Goal: Transaction & Acquisition: Obtain resource

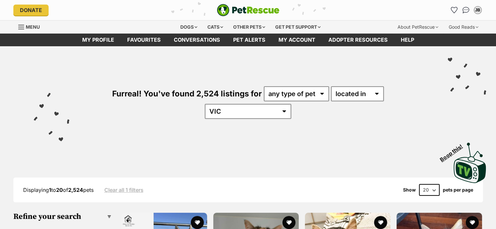
drag, startPoint x: 496, startPoint y: 18, endPoint x: 501, endPoint y: 27, distance: 10.4
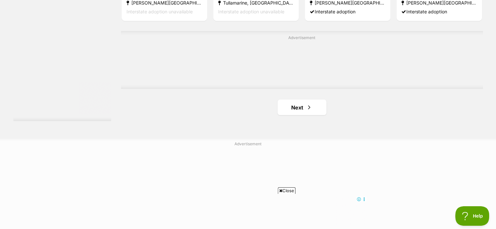
scroll to position [1200, 0]
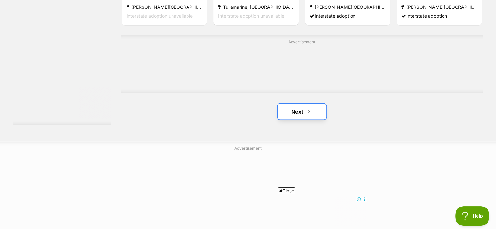
click at [293, 104] on link "Next" at bounding box center [301, 112] width 49 height 16
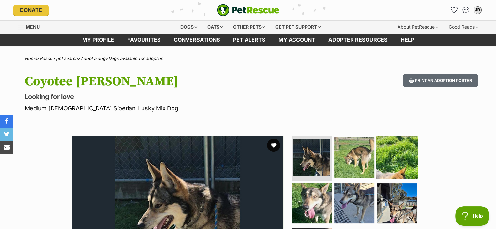
click at [385, 148] on img at bounding box center [397, 157] width 42 height 42
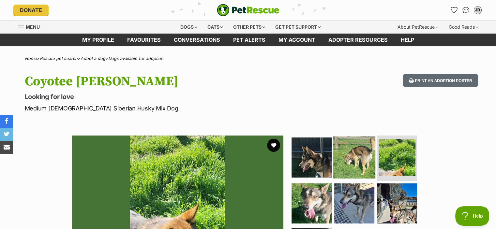
click at [353, 154] on img at bounding box center [354, 157] width 42 height 42
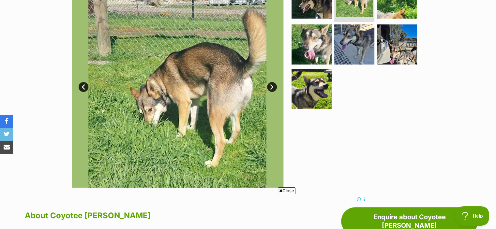
scroll to position [157, 0]
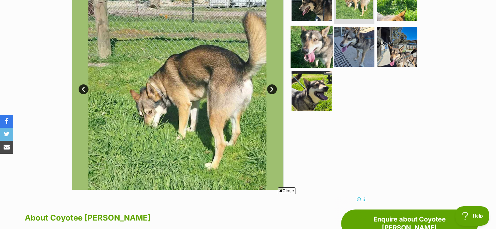
click at [322, 56] on img at bounding box center [312, 47] width 42 height 42
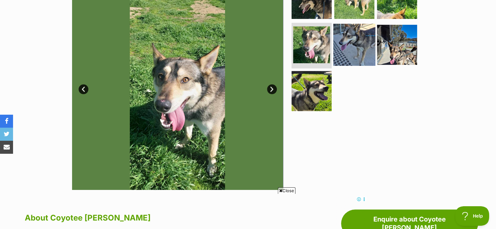
click at [350, 51] on img at bounding box center [354, 45] width 42 height 42
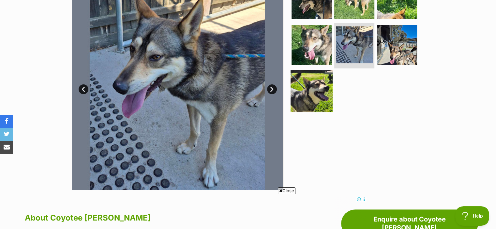
click at [314, 96] on img at bounding box center [312, 91] width 42 height 42
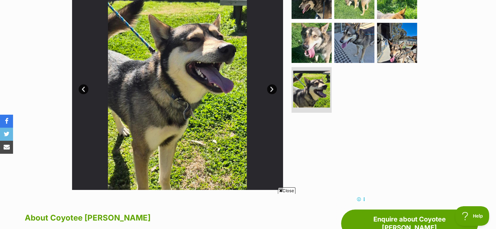
drag, startPoint x: 495, startPoint y: 40, endPoint x: 497, endPoint y: 66, distance: 25.5
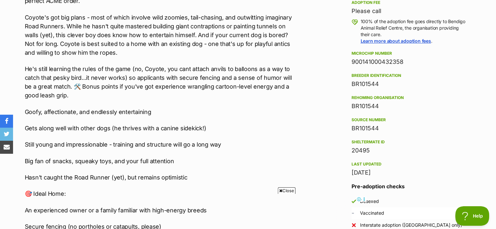
scroll to position [499, 0]
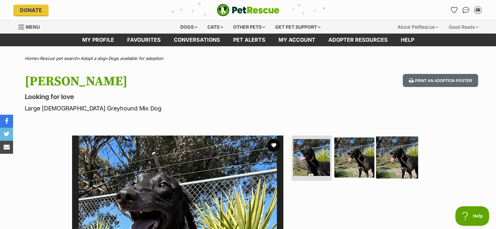
click at [379, 154] on img at bounding box center [397, 157] width 42 height 42
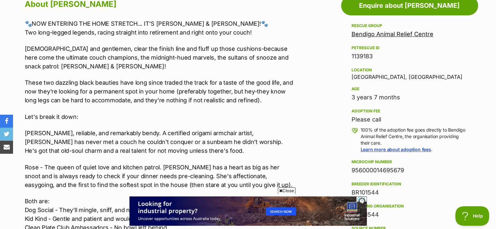
scroll to position [372, 0]
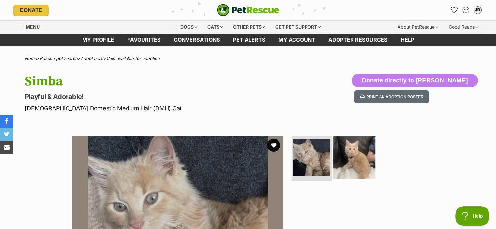
click at [357, 170] on img at bounding box center [354, 158] width 42 height 42
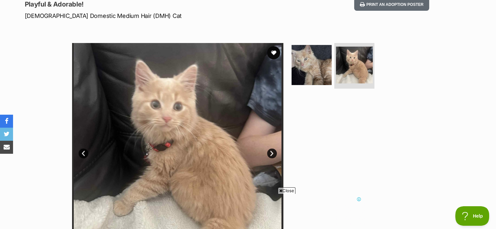
scroll to position [114, 0]
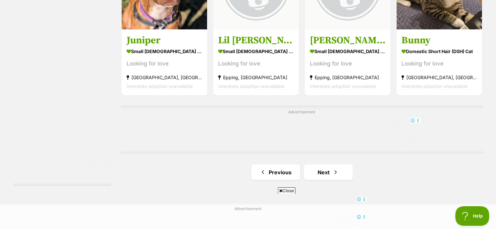
scroll to position [1084, 0]
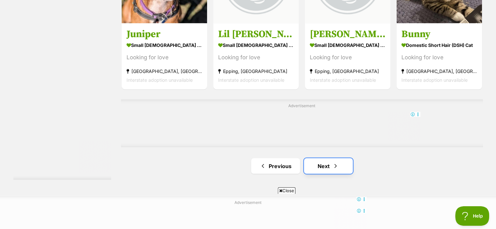
click at [323, 158] on link "Next" at bounding box center [328, 166] width 49 height 16
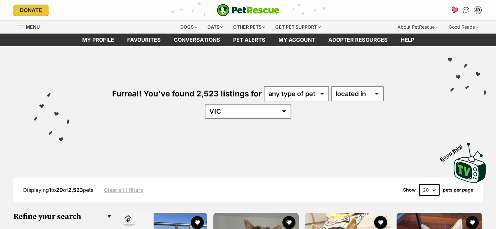
click at [452, 11] on icon "Favourites" at bounding box center [454, 10] width 9 height 8
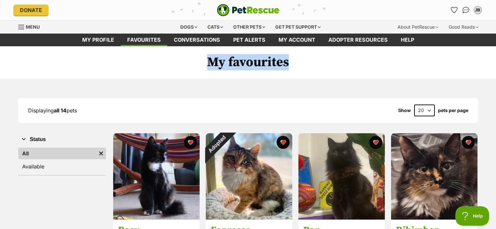
drag, startPoint x: 496, startPoint y: 40, endPoint x: 496, endPoint y: 52, distance: 12.7
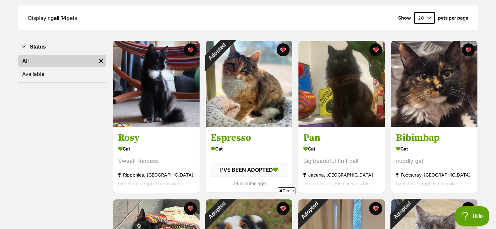
scroll to position [94, 0]
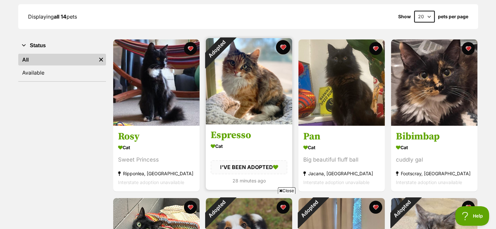
click at [282, 51] on button "favourite" at bounding box center [283, 47] width 14 height 14
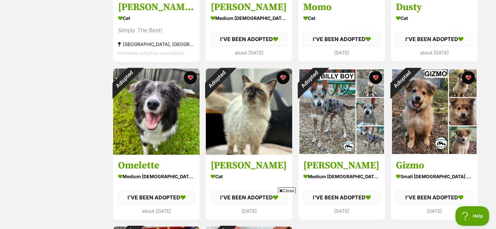
scroll to position [384, 0]
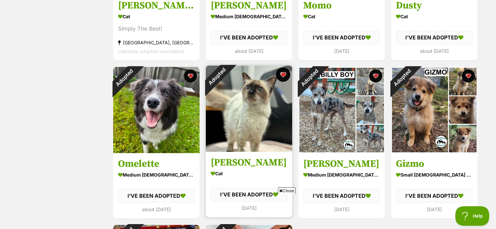
click at [283, 75] on button "favourite" at bounding box center [283, 74] width 14 height 14
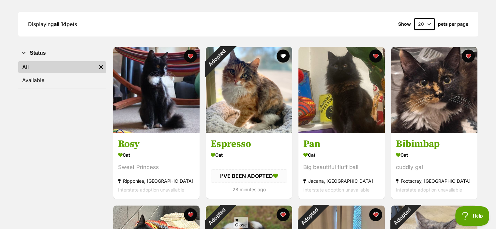
scroll to position [0, 0]
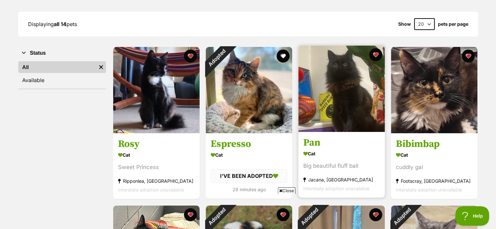
click at [323, 135] on link "Pan Cat Big beautiful fluff ball Jacana, VIC Interstate adoption unavailable" at bounding box center [341, 165] width 86 height 66
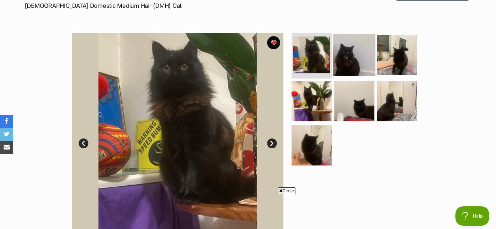
click at [361, 58] on img at bounding box center [354, 55] width 42 height 42
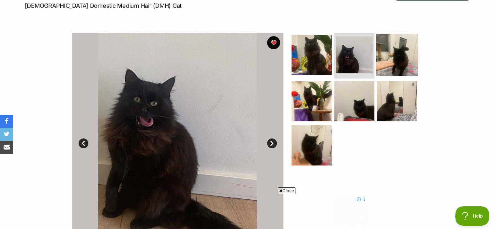
click at [397, 50] on img at bounding box center [397, 55] width 42 height 42
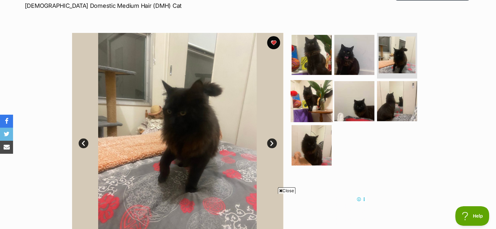
click at [314, 100] on img at bounding box center [312, 101] width 42 height 42
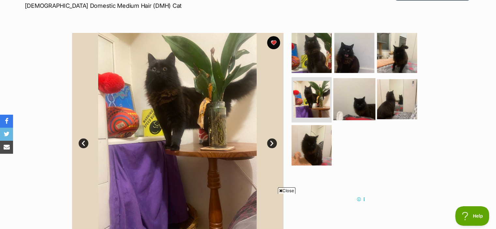
click at [351, 97] on img at bounding box center [354, 99] width 42 height 42
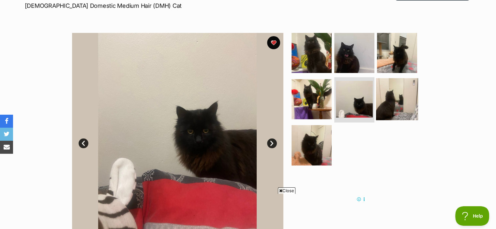
click at [398, 97] on img at bounding box center [397, 99] width 42 height 42
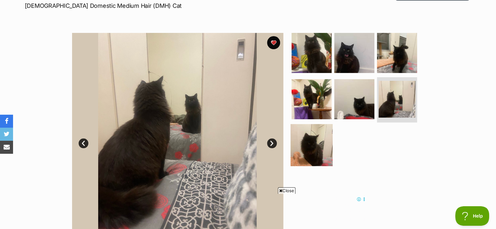
click at [323, 139] on img at bounding box center [312, 145] width 42 height 42
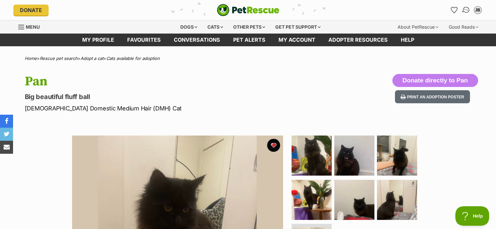
click at [466, 7] on img "Conversations" at bounding box center [465, 10] width 9 height 8
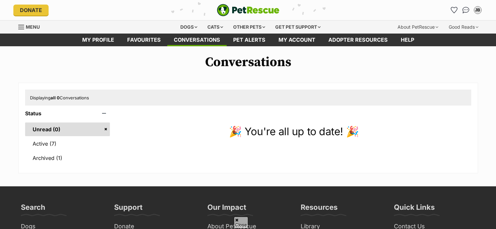
click at [59, 137] on link "Active (7)" at bounding box center [67, 144] width 85 height 14
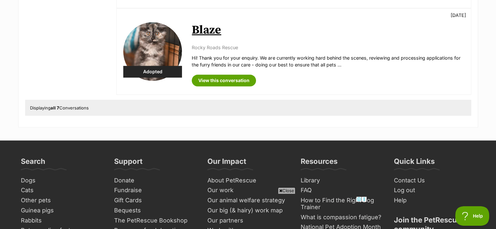
scroll to position [618, 0]
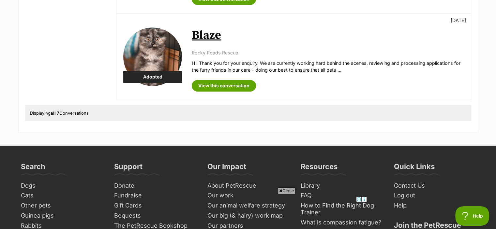
click at [199, 34] on link "Blaze" at bounding box center [206, 35] width 29 height 15
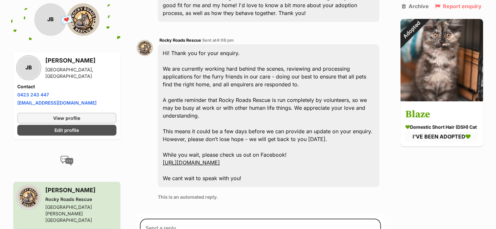
scroll to position [198, 0]
